Goal: Task Accomplishment & Management: Manage account settings

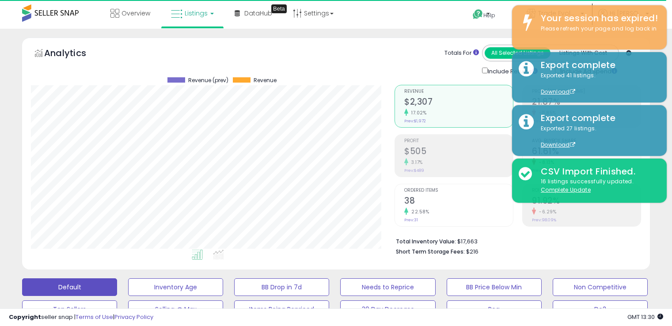
select select "**"
click at [575, 2] on link "Trade Evolution CA" at bounding box center [555, 14] width 71 height 29
